Goal: Navigation & Orientation: Find specific page/section

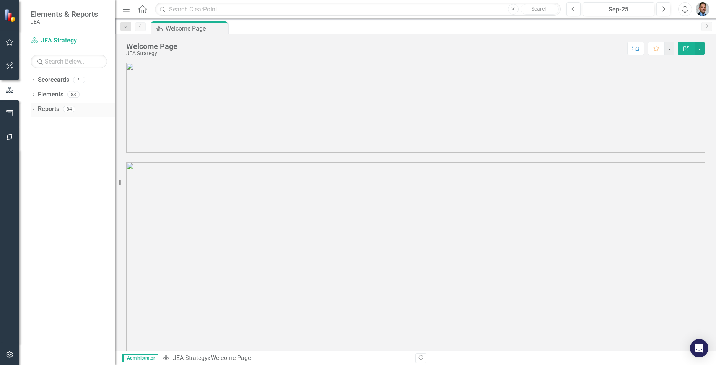
click at [43, 108] on link "Reports" at bounding box center [48, 109] width 21 height 9
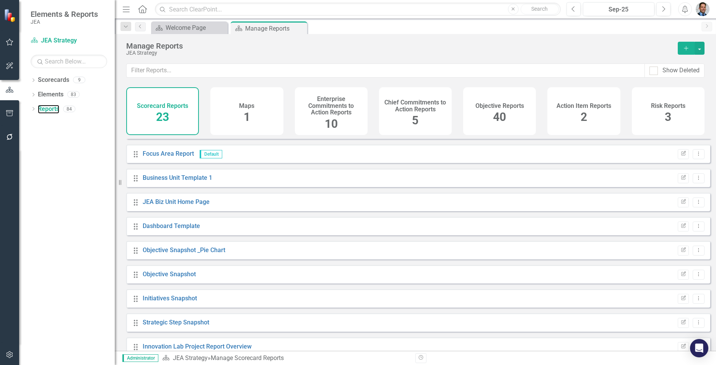
scroll to position [153, 0]
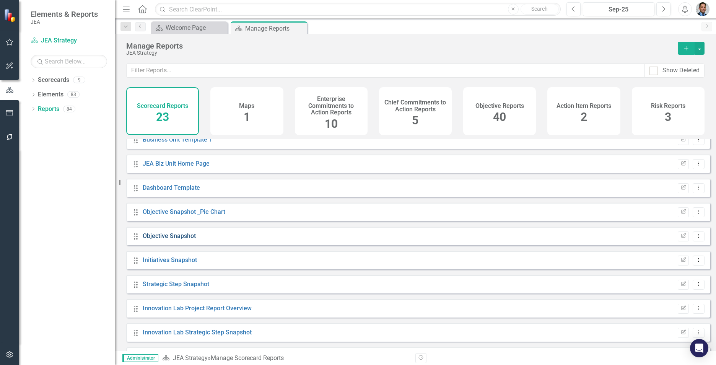
click at [181, 239] on link "Objective Snapshot" at bounding box center [169, 235] width 53 height 7
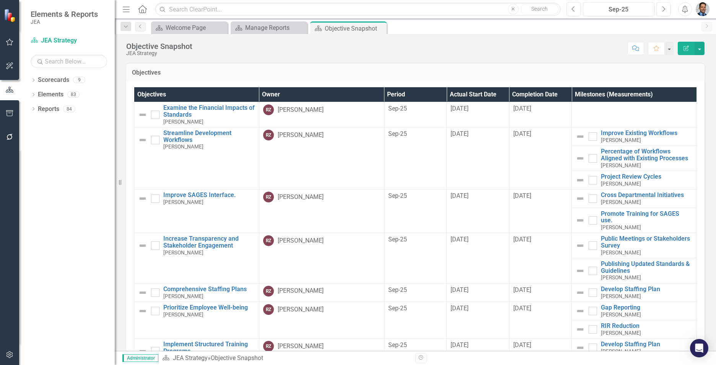
click at [328, 92] on th "Owner" at bounding box center [321, 94] width 125 height 15
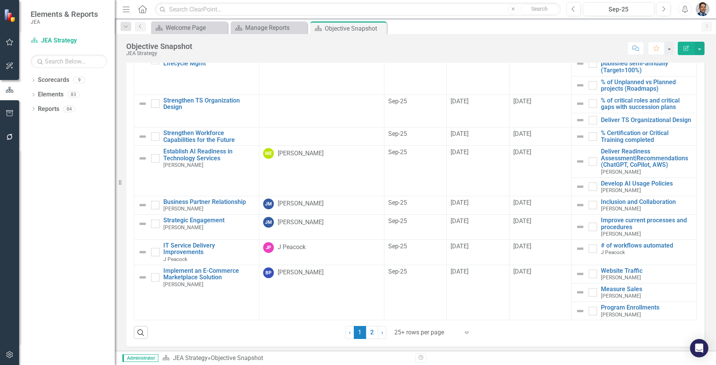
scroll to position [44, 0]
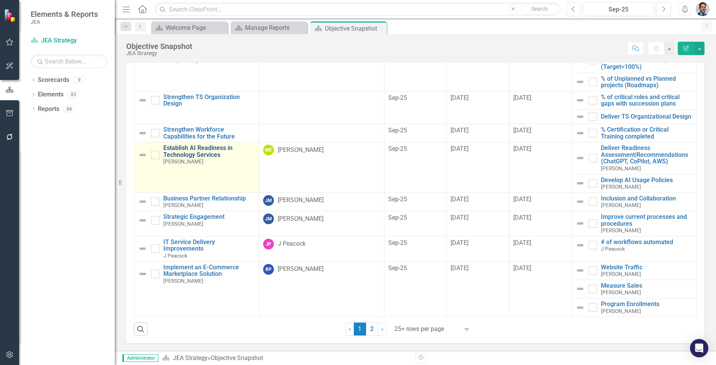
click at [196, 151] on link "Establish AI Readiness in Technology Services" at bounding box center [209, 150] width 92 height 13
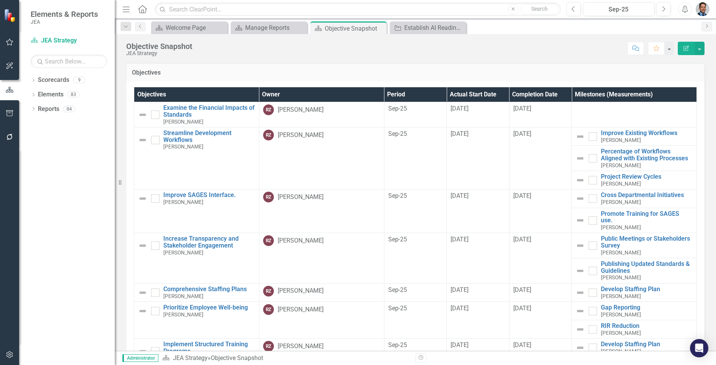
click at [333, 94] on th "Owner" at bounding box center [321, 94] width 125 height 15
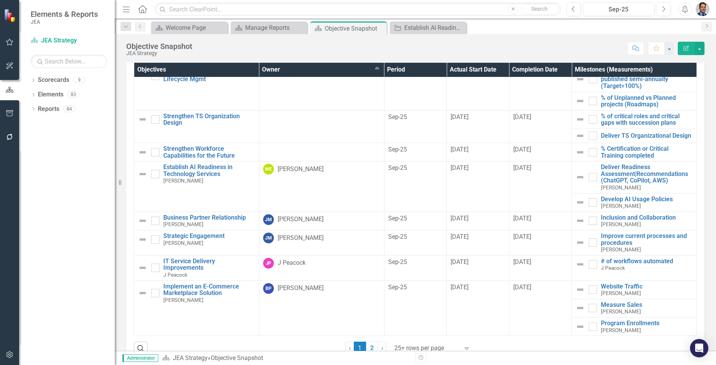
scroll to position [44, 0]
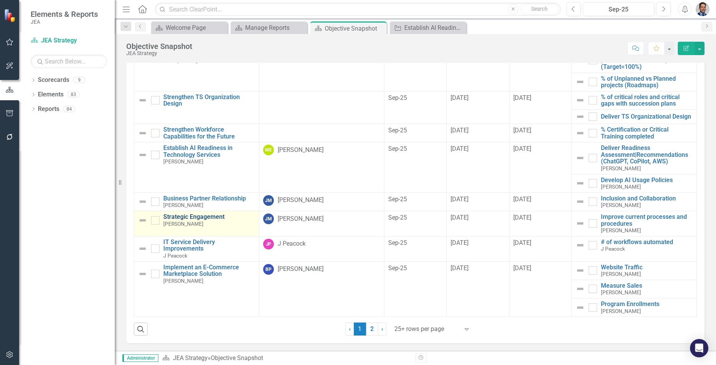
click at [198, 217] on link "Strategic Engagement" at bounding box center [209, 216] width 92 height 7
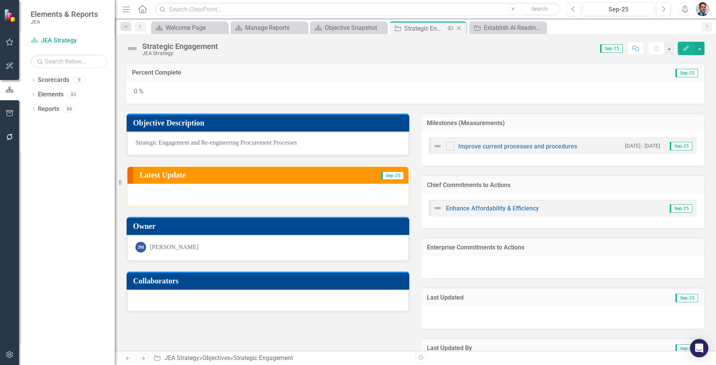
click at [458, 27] on icon at bounding box center [459, 28] width 4 height 4
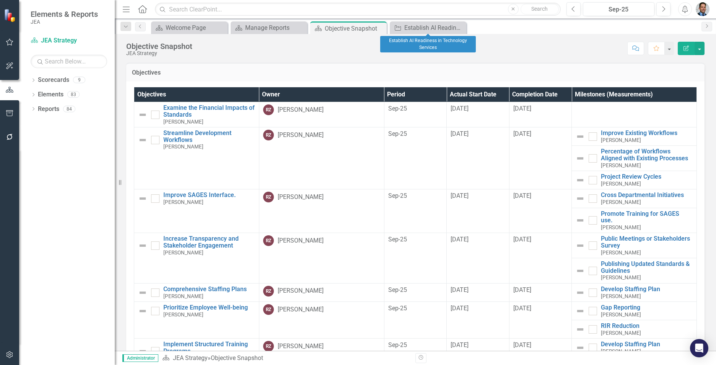
click at [0, 0] on icon "Close" at bounding box center [0, 0] width 0 height 0
click at [328, 94] on th "Owner" at bounding box center [321, 94] width 125 height 15
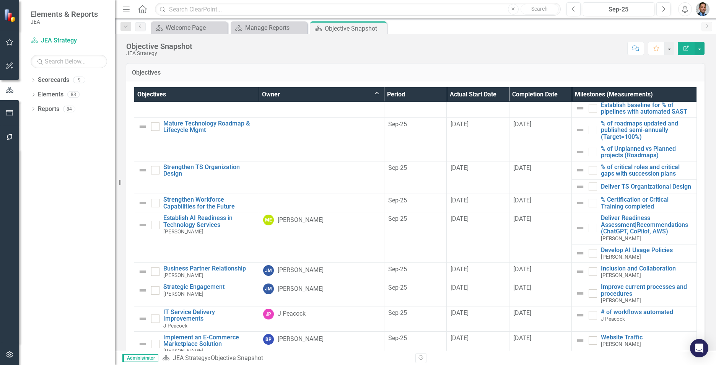
scroll to position [258, 0]
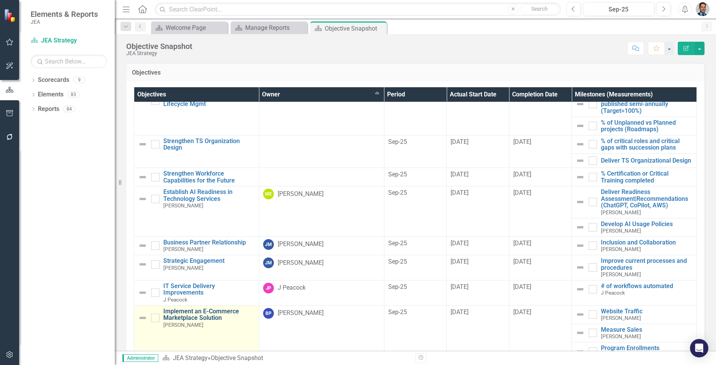
click at [189, 315] on link "Implement an E-Commerce Marketplace Solution" at bounding box center [209, 314] width 92 height 13
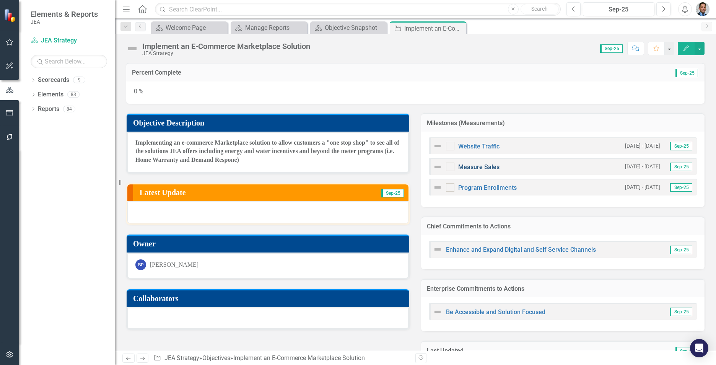
click at [485, 165] on link "Measure Sales" at bounding box center [478, 166] width 41 height 7
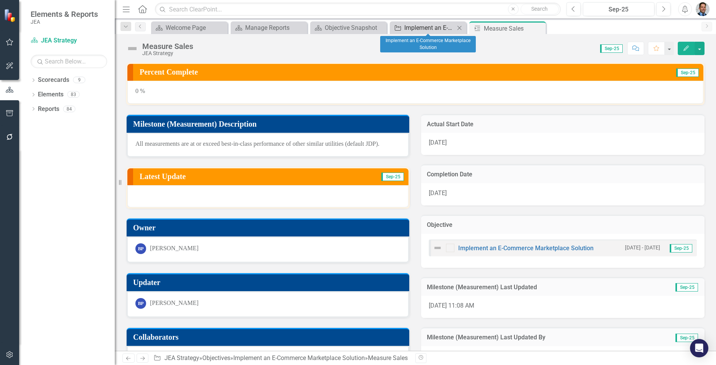
click at [419, 26] on div "Implement an E-Commerce Marketplace Solution" at bounding box center [429, 28] width 50 height 10
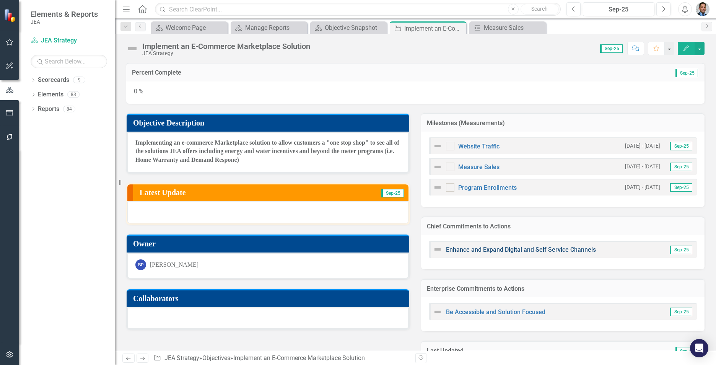
click at [494, 249] on link "Enhance and Expand Digital and Self Service Channels" at bounding box center [521, 249] width 150 height 7
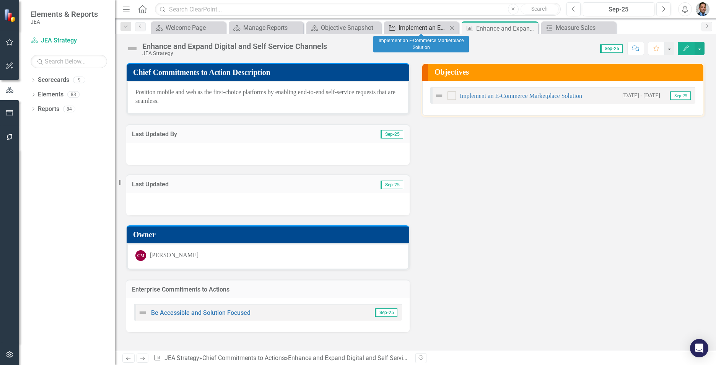
click at [422, 28] on div "Implement an E-Commerce Marketplace Solution" at bounding box center [422, 28] width 49 height 10
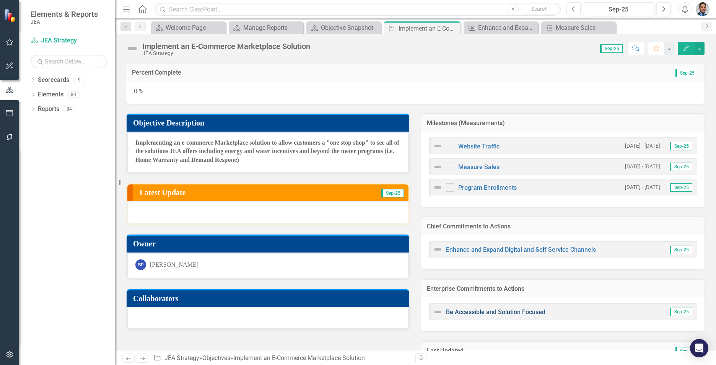
click at [478, 312] on link "Be Accessible and Solution Focused" at bounding box center [495, 311] width 99 height 7
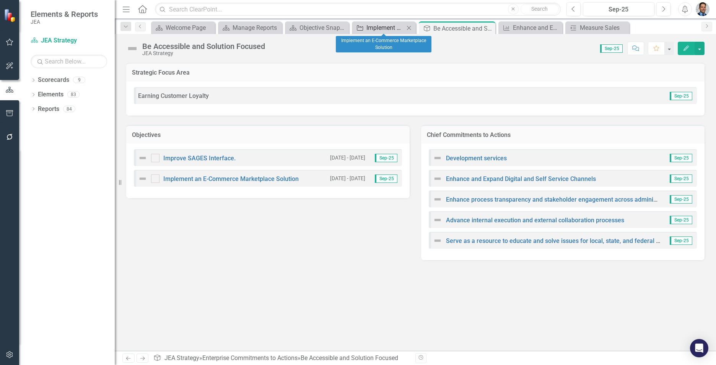
click at [372, 26] on div "Implement an E-Commerce Marketplace Solution" at bounding box center [385, 28] width 38 height 10
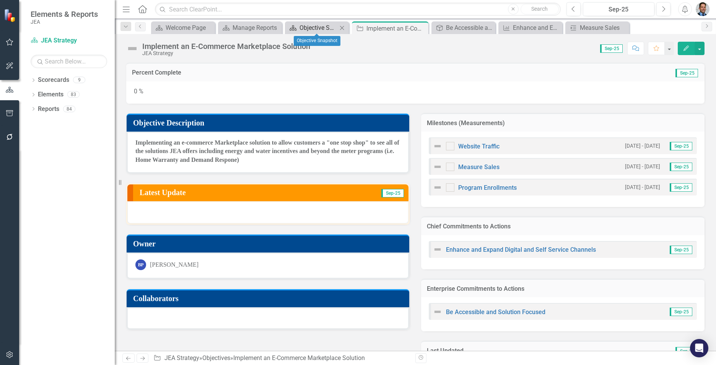
click at [302, 29] on div "Objective Snapshot" at bounding box center [318, 28] width 38 height 10
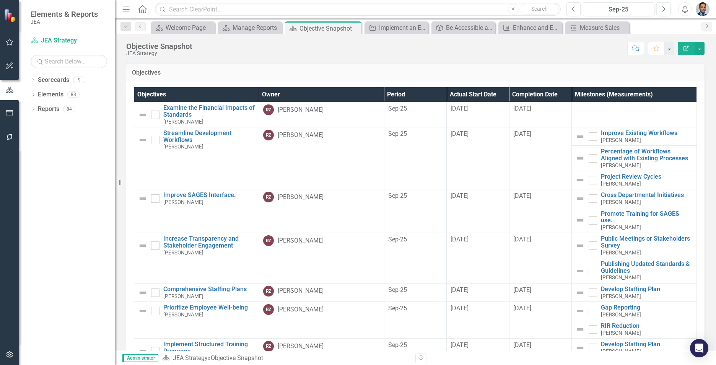
click at [307, 96] on th "Owner" at bounding box center [321, 94] width 125 height 15
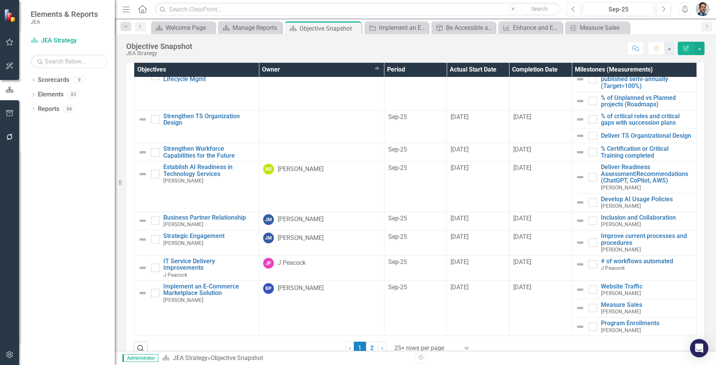
scroll to position [44, 0]
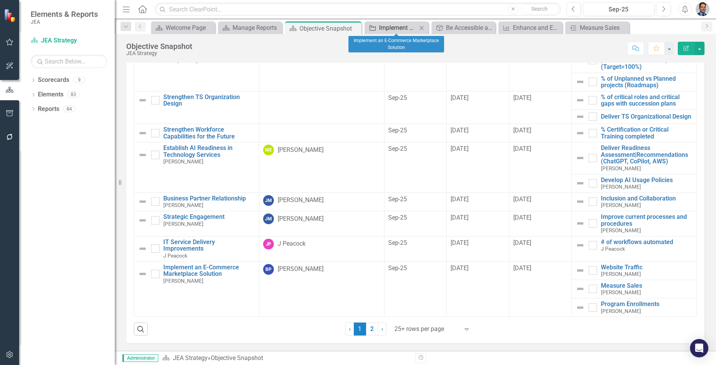
click at [401, 30] on div "Implement an E-Commerce Marketplace Solution" at bounding box center [398, 28] width 38 height 10
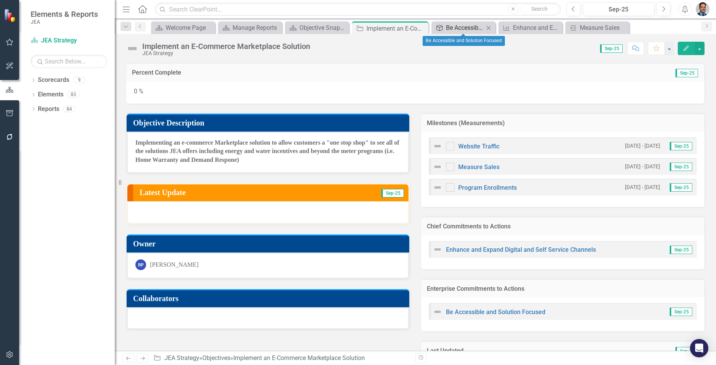
click at [457, 25] on div "Be Accessible and Solution Focused" at bounding box center [465, 28] width 38 height 10
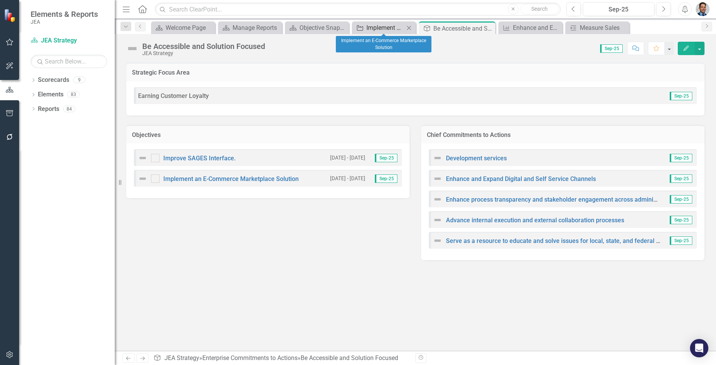
click at [378, 26] on div "Implement an E-Commerce Marketplace Solution" at bounding box center [385, 28] width 38 height 10
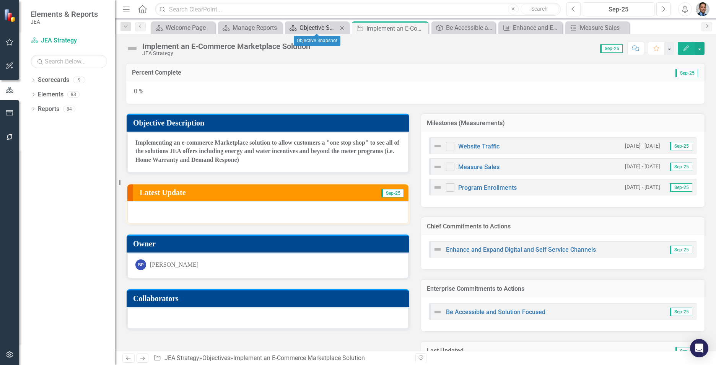
click at [320, 26] on div "Objective Snapshot" at bounding box center [318, 28] width 38 height 10
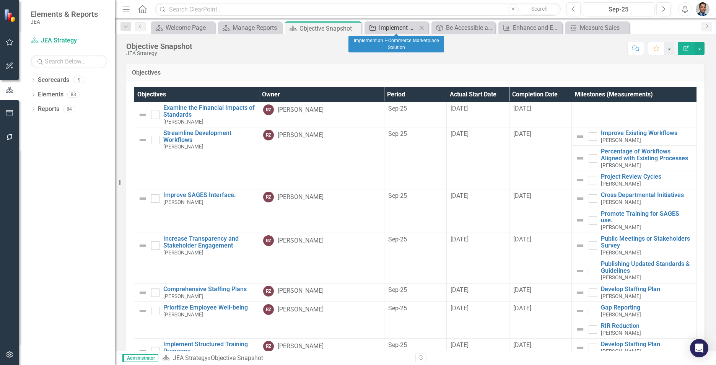
click at [399, 28] on div "Implement an E-Commerce Marketplace Solution" at bounding box center [398, 28] width 38 height 10
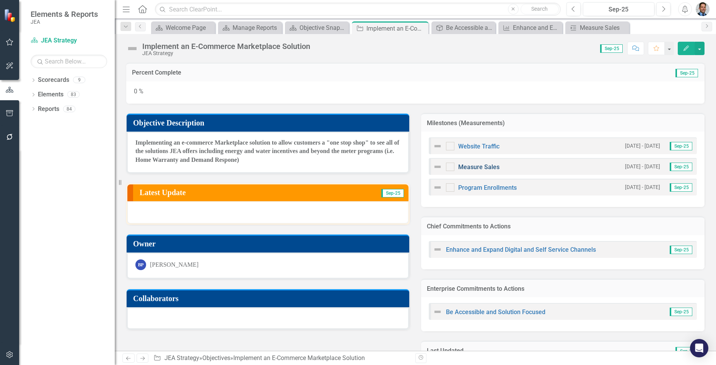
click at [467, 170] on link "Measure Sales" at bounding box center [478, 166] width 41 height 7
